Goal: Task Accomplishment & Management: Complete application form

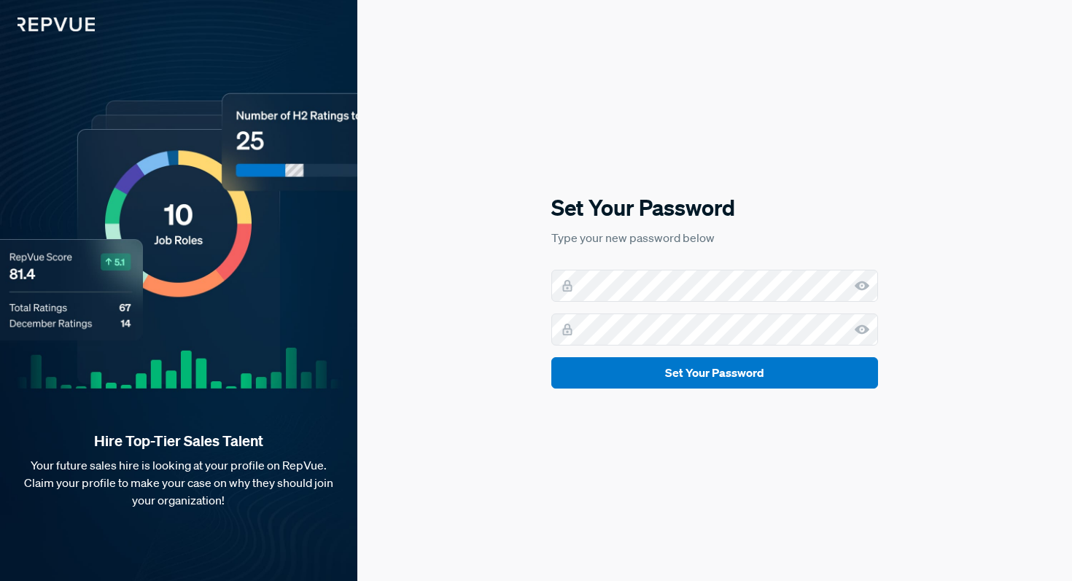
click at [860, 284] on icon at bounding box center [862, 286] width 15 height 15
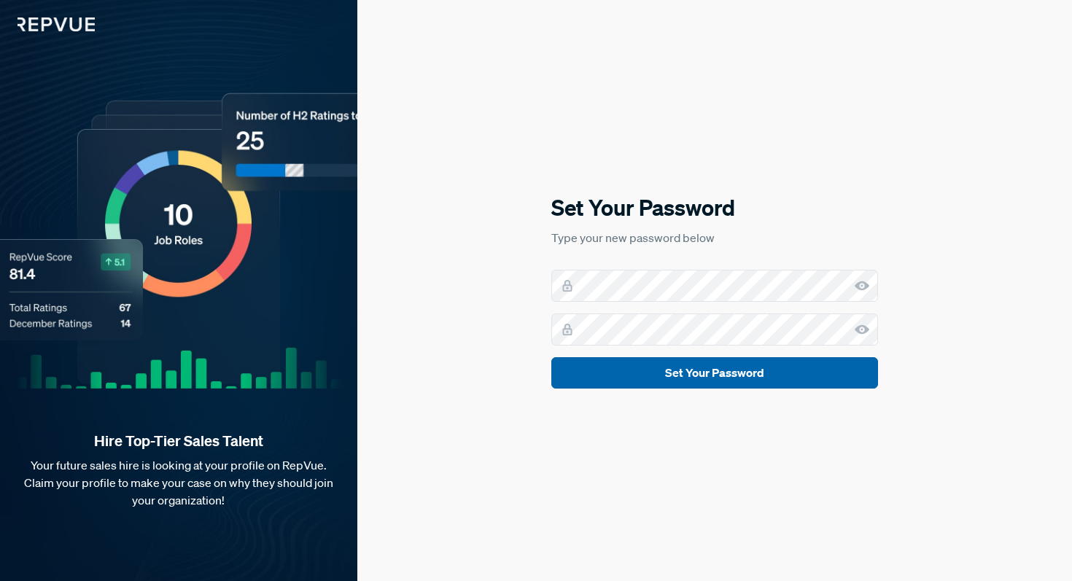
click at [801, 379] on button "Set Your Password" at bounding box center [714, 372] width 327 height 31
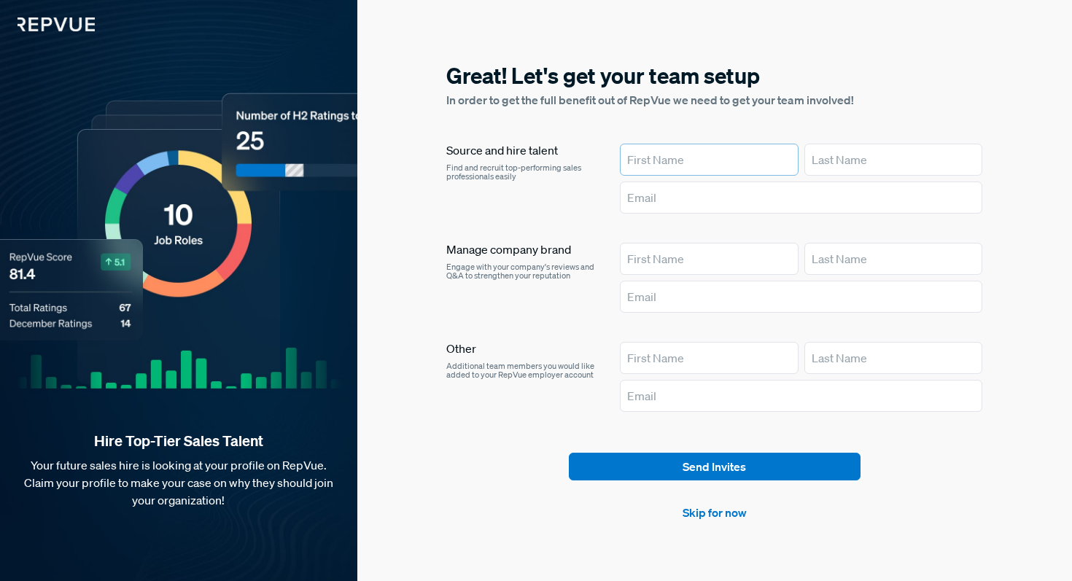
click at [683, 161] on input "text" at bounding box center [709, 160] width 179 height 32
type input "Berivan"
type input "Bingölbali BTAQMVV"
type input "berivan.bin@outlook.de"
drag, startPoint x: 926, startPoint y: 161, endPoint x: 859, endPoint y: 162, distance: 67.1
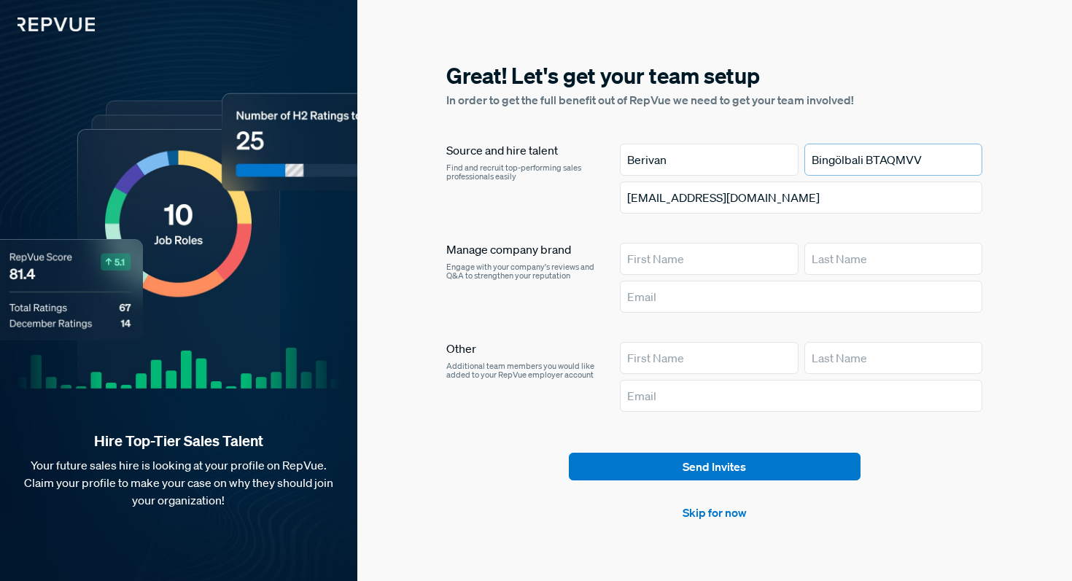
click at [859, 162] on input "Bingölbali BTAQMVV" at bounding box center [893, 160] width 179 height 32
type input "Bingölbali"
click at [730, 198] on input "berivan.bin@outlook.de" at bounding box center [801, 198] width 363 height 32
drag, startPoint x: 780, startPoint y: 201, endPoint x: 696, endPoint y: 198, distance: 83.9
click at [696, 198] on input "berivan.bin@outlook.de" at bounding box center [801, 198] width 363 height 32
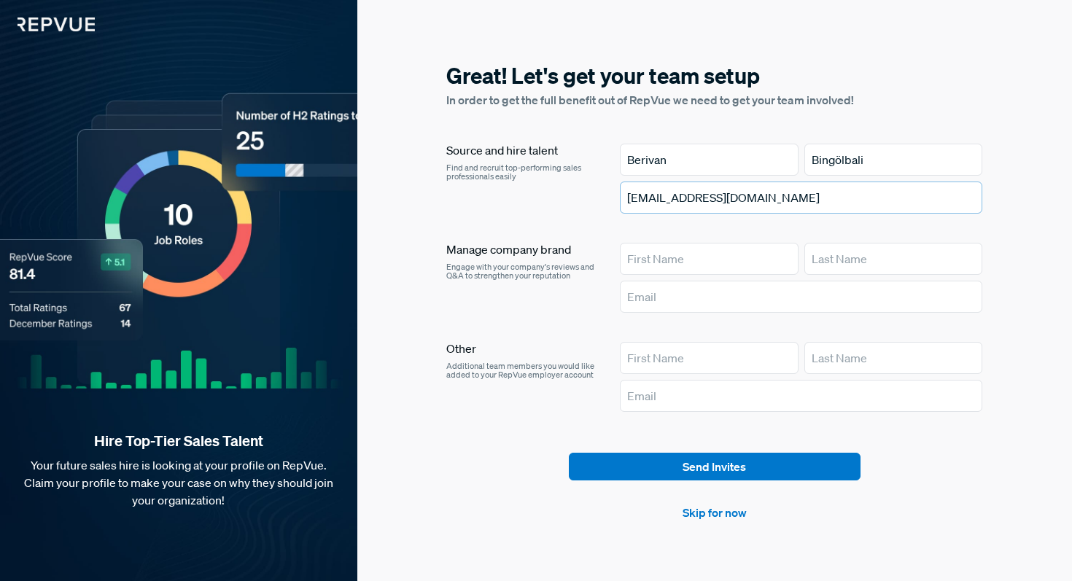
click at [744, 204] on input "berivan.bin@outlook.de" at bounding box center [801, 198] width 363 height 32
click at [773, 203] on input "berivan.bin@outlook.de" at bounding box center [801, 198] width 363 height 32
drag, startPoint x: 768, startPoint y: 201, endPoint x: 701, endPoint y: 199, distance: 67.1
click at [701, 199] on input "berivan.bin@outlook.de" at bounding box center [801, 198] width 363 height 32
click at [583, 325] on article "Source and hire talent Find and recruit top-performing sales professionals easi…" at bounding box center [714, 281] width 536 height 274
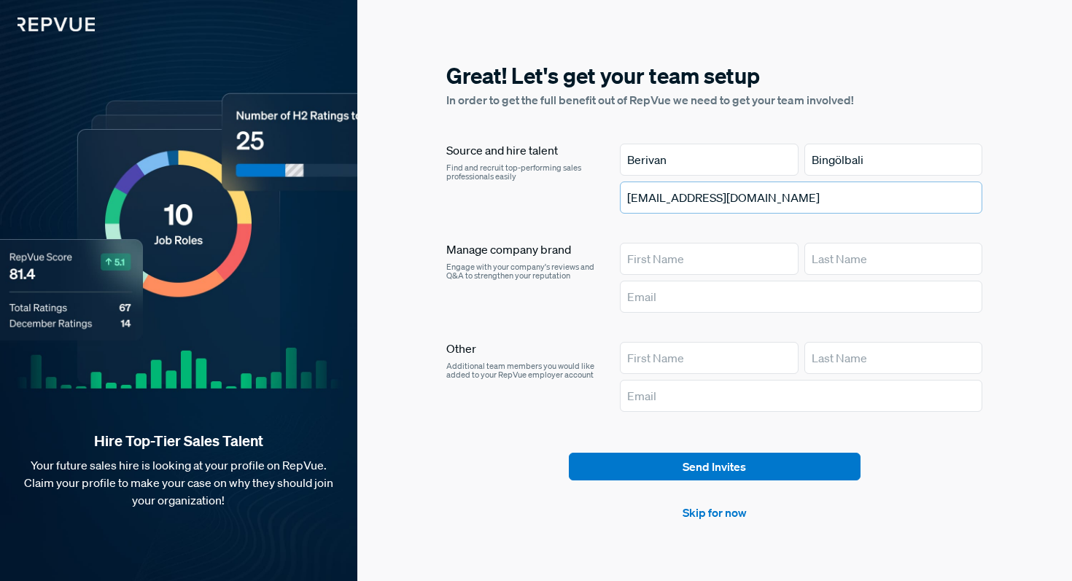
click at [686, 201] on input "berivan.bin@pleo.io" at bounding box center [801, 198] width 363 height 32
type input "berivan.bingoelbali@pleo.io"
click at [557, 203] on div "Source and hire talent Find and recruit top-performing sales professionals easi…" at bounding box center [521, 182] width 150 height 76
click at [725, 512] on link "Skip for now" at bounding box center [715, 513] width 64 height 18
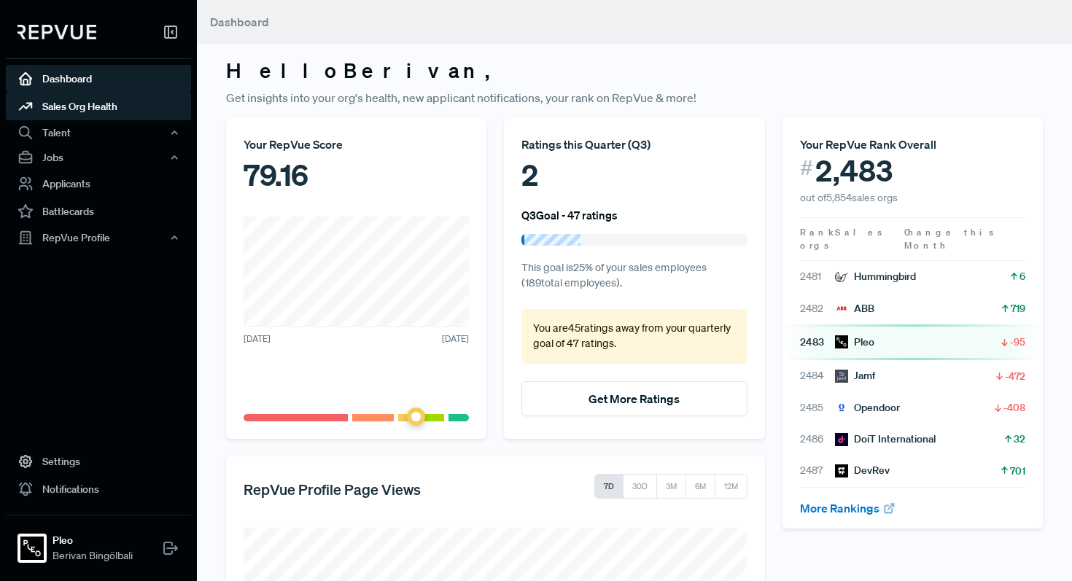
click at [121, 107] on link "Sales Org Health" at bounding box center [98, 107] width 185 height 28
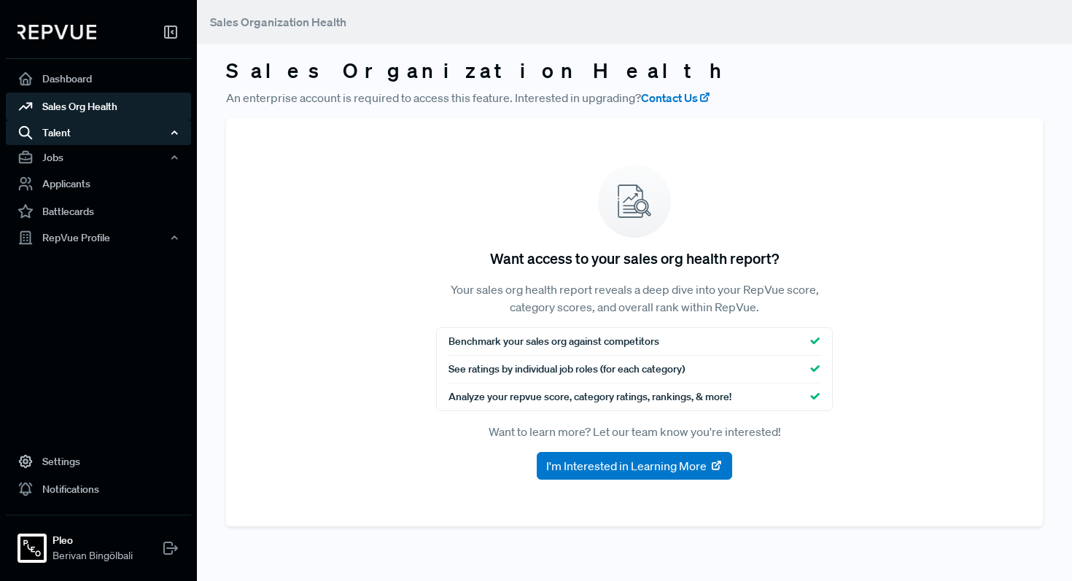
click at [113, 128] on div "Talent" at bounding box center [98, 132] width 185 height 25
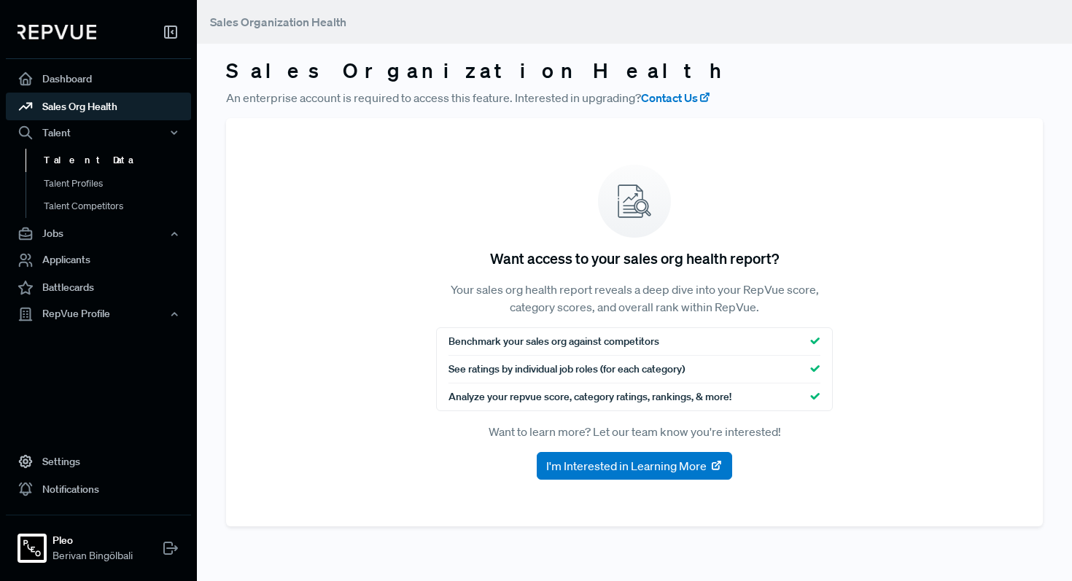
click at [98, 150] on link "Talent Data" at bounding box center [118, 160] width 185 height 23
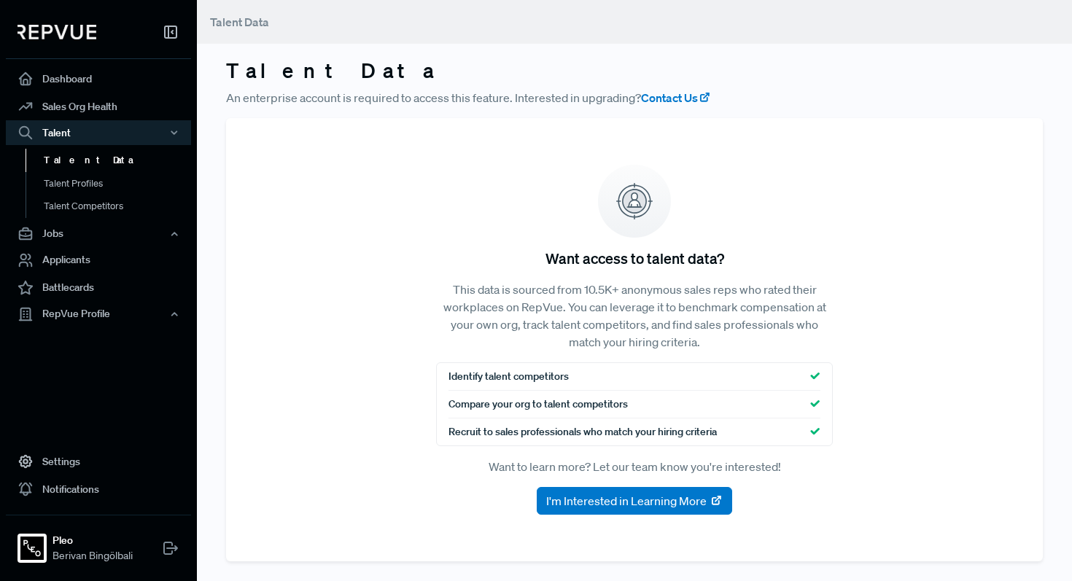
click at [61, 26] on img at bounding box center [57, 32] width 79 height 15
click at [98, 252] on link "Applicants" at bounding box center [98, 261] width 185 height 28
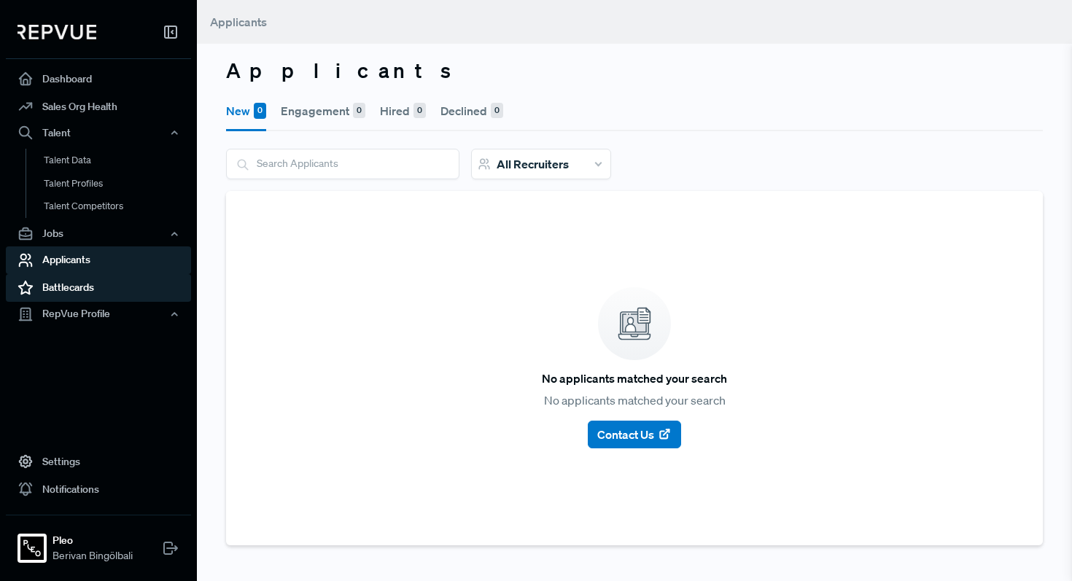
click at [86, 287] on link "Battlecards" at bounding box center [98, 288] width 185 height 28
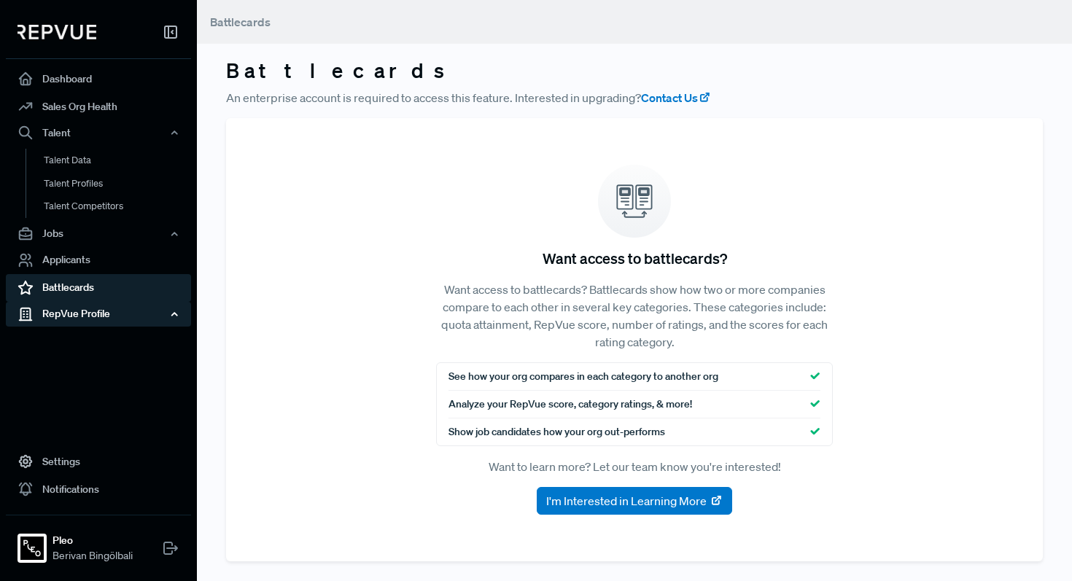
click at [82, 317] on div "RepVue Profile" at bounding box center [98, 314] width 185 height 25
